Goal: Ask a question

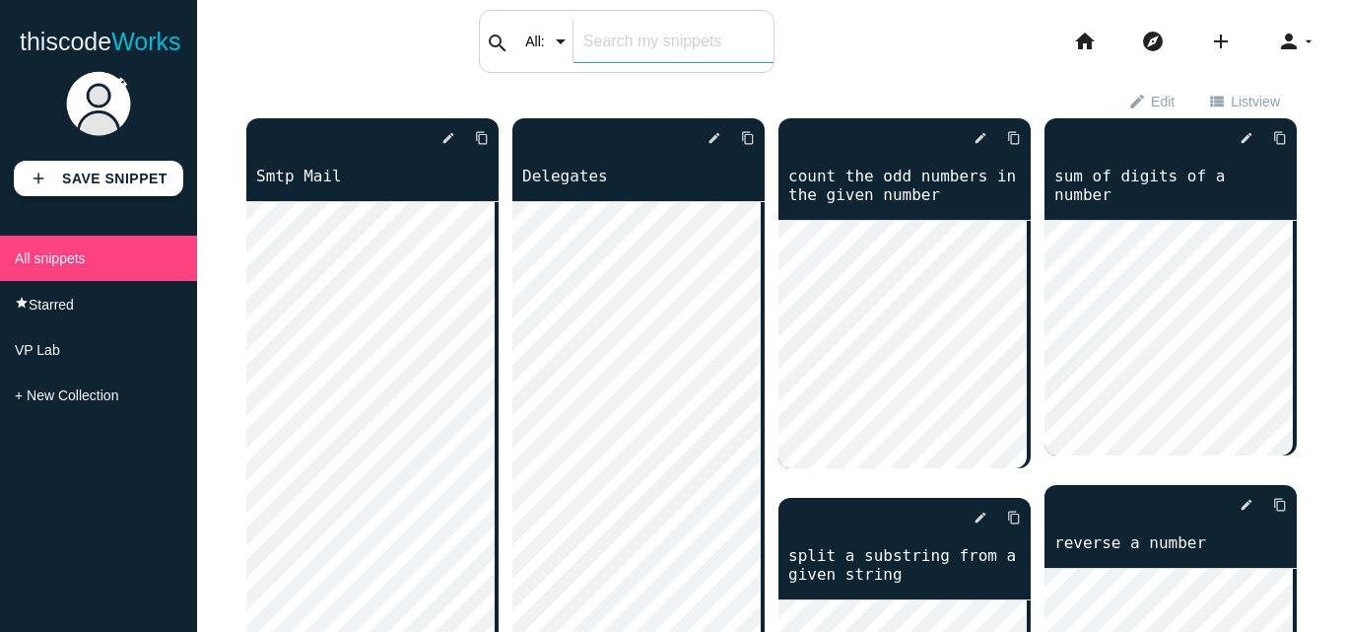
click at [603, 48] on input "text" at bounding box center [674, 41] width 200 height 41
type input "email"
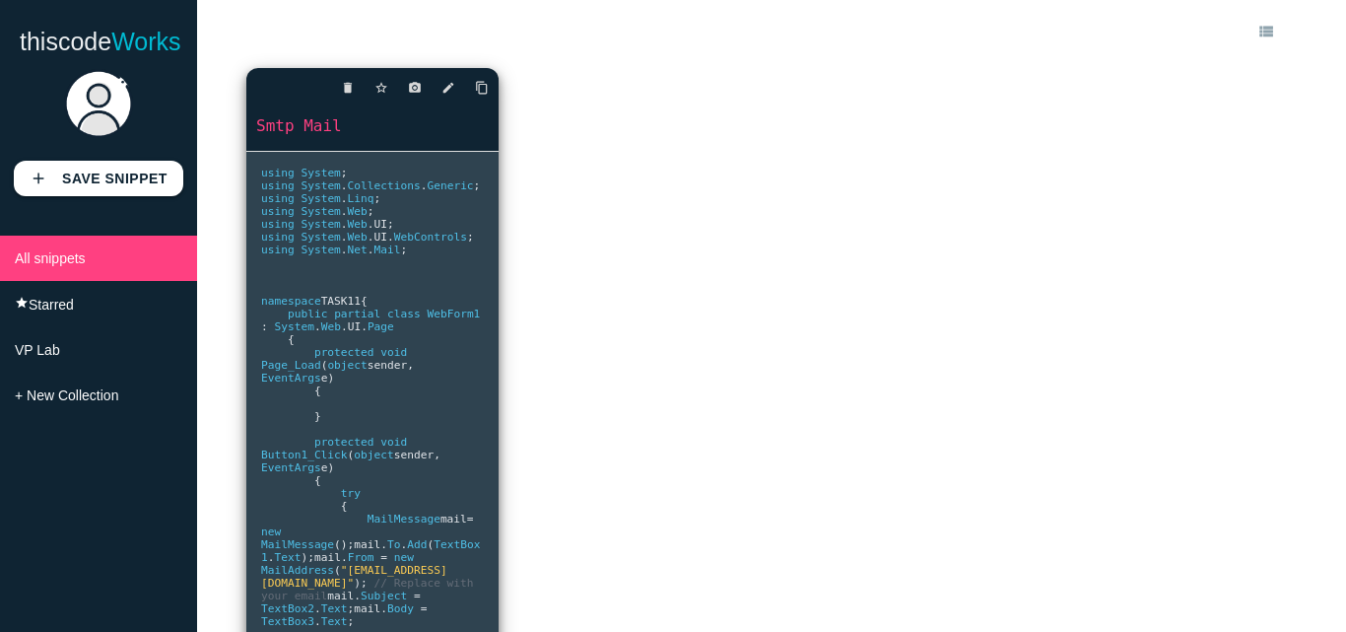
scroll to position [344, 0]
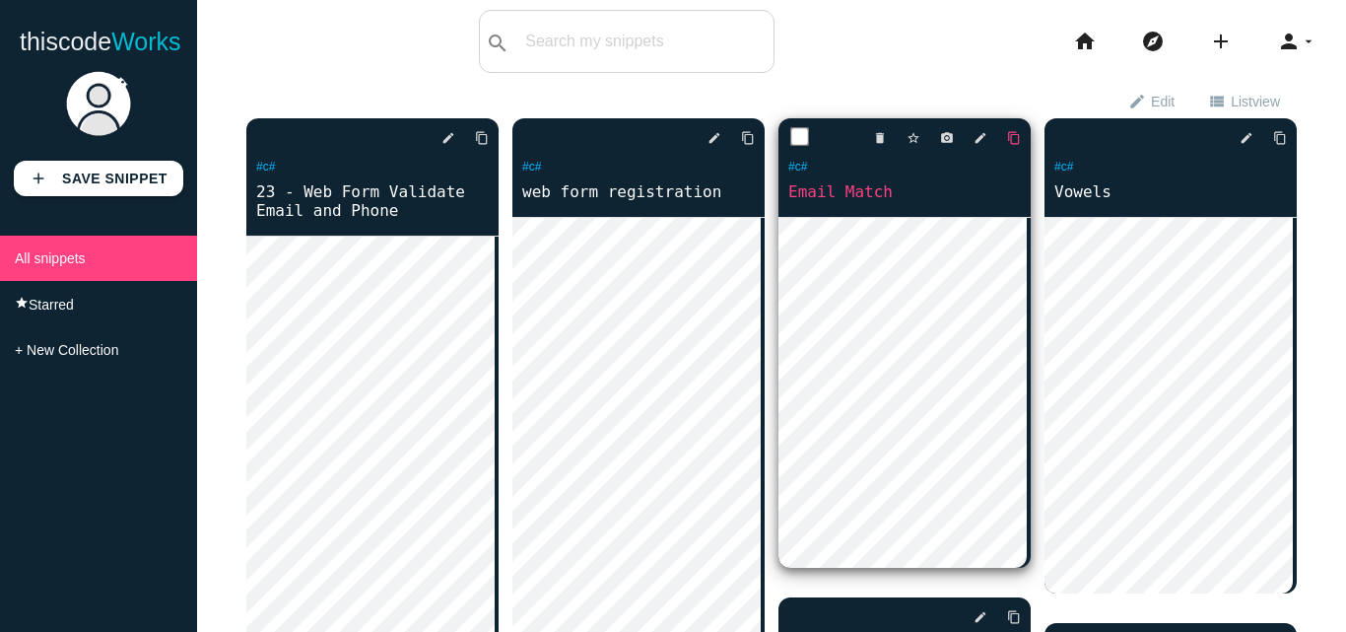
click at [1007, 137] on icon "content_copy" at bounding box center [1014, 137] width 14 height 35
